Goal: Information Seeking & Learning: Learn about a topic

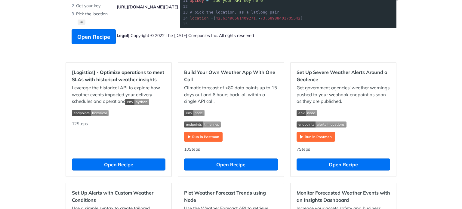
scroll to position [47, 0]
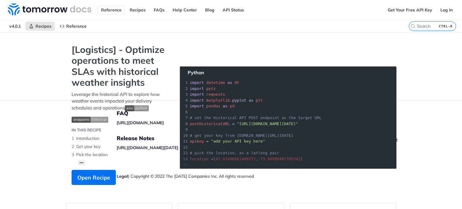
click at [96, 10] on div "Reference Recipes FAQs Help Center Blog API Status" at bounding box center [192, 10] width 384 height 20
click at [103, 11] on link "Reference" at bounding box center [111, 9] width 27 height 9
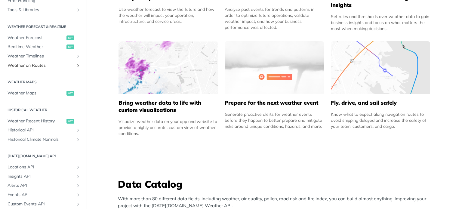
scroll to position [100, 0]
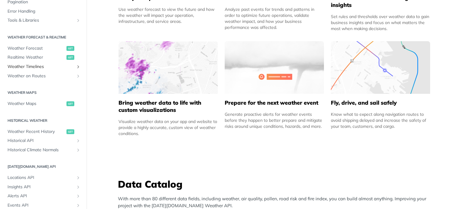
click at [66, 67] on span "Weather Timelines" at bounding box center [41, 67] width 67 height 6
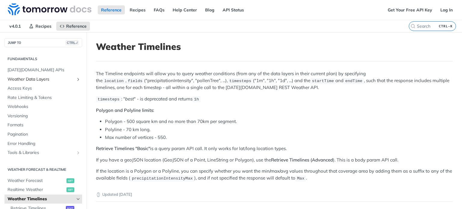
click at [65, 79] on span "Weather Data Layers" at bounding box center [41, 79] width 67 height 6
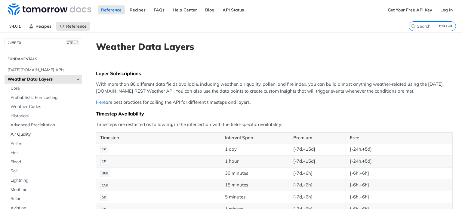
click at [26, 133] on span "Air Quality" at bounding box center [46, 134] width 70 height 6
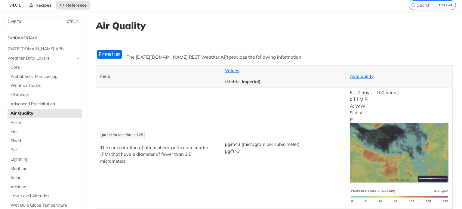
scroll to position [30, 0]
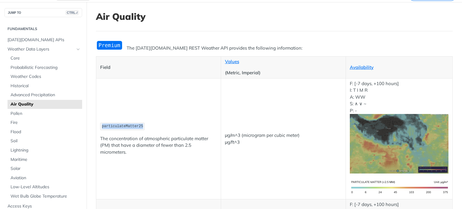
drag, startPoint x: 133, startPoint y: 124, endPoint x: 143, endPoint y: 122, distance: 10.6
click at [143, 122] on p "particulateMatter25" at bounding box center [158, 126] width 117 height 9
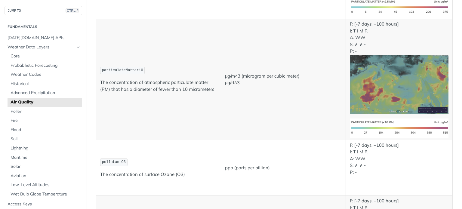
scroll to position [331, 0]
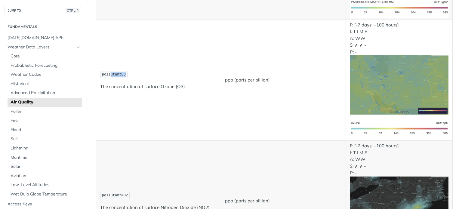
drag, startPoint x: 111, startPoint y: 71, endPoint x: 127, endPoint y: 71, distance: 16.5
click at [127, 71] on p "pollutantO3" at bounding box center [158, 74] width 117 height 9
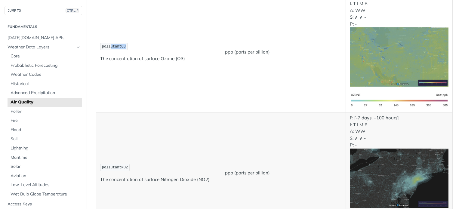
scroll to position [391, 0]
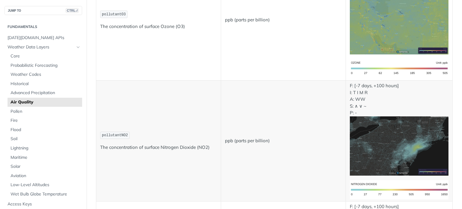
drag, startPoint x: 126, startPoint y: 128, endPoint x: 131, endPoint y: 128, distance: 5.4
click at [129, 131] on p "pollutantNO2" at bounding box center [158, 135] width 117 height 9
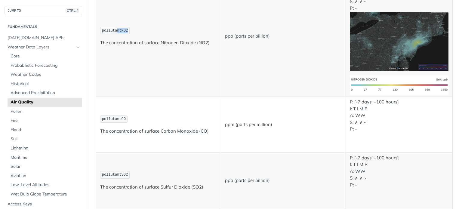
scroll to position [541, 0]
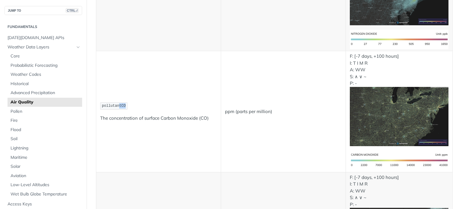
drag, startPoint x: 118, startPoint y: 99, endPoint x: 127, endPoint y: 100, distance: 9.4
click at [123, 104] on span "pollutantCO" at bounding box center [114, 106] width 24 height 4
